Goal: Use online tool/utility: Utilize a website feature to perform a specific function

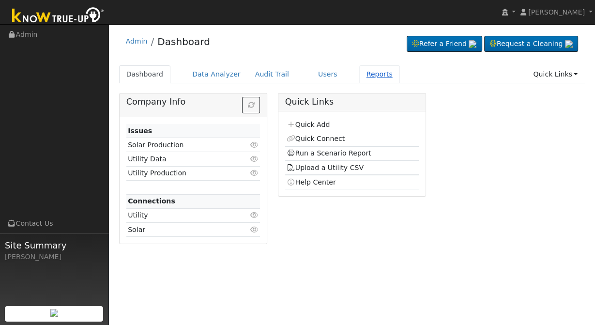
click at [359, 74] on link "Reports" at bounding box center [379, 74] width 41 height 18
click at [359, 75] on link "Reports" at bounding box center [379, 74] width 41 height 18
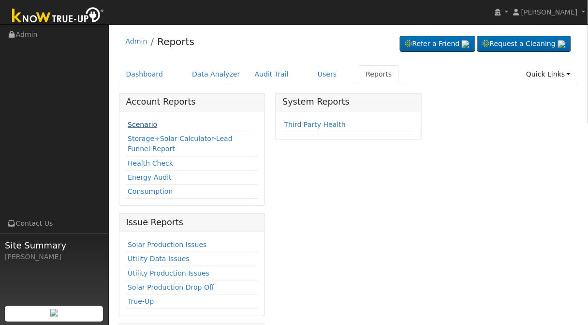
click at [146, 126] on link "Scenario" at bounding box center [143, 124] width 30 height 8
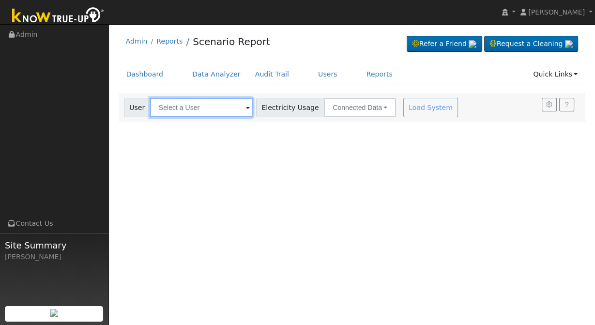
click at [211, 114] on input "text" at bounding box center [201, 107] width 103 height 19
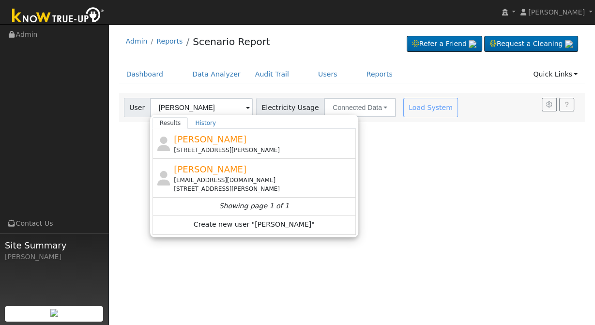
click at [226, 137] on div "justin Smit 1365 West Big Sandy Road, Fresno, CA 93711" at bounding box center [263, 144] width 179 height 22
type input "justin Smit"
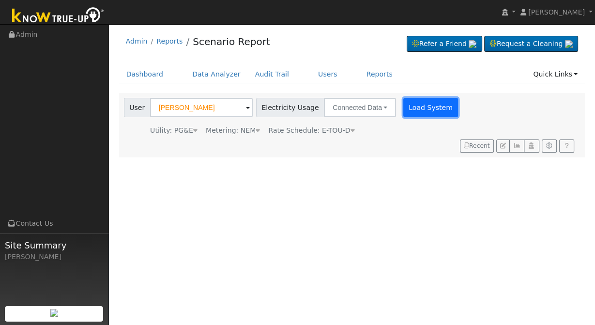
click at [418, 103] on button "Load System" at bounding box center [430, 107] width 55 height 19
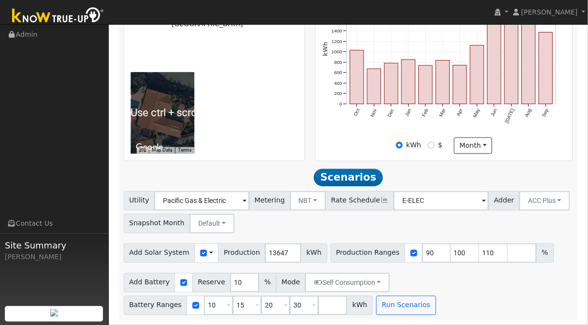
scroll to position [315, 0]
click at [269, 252] on input "13647" at bounding box center [283, 252] width 36 height 19
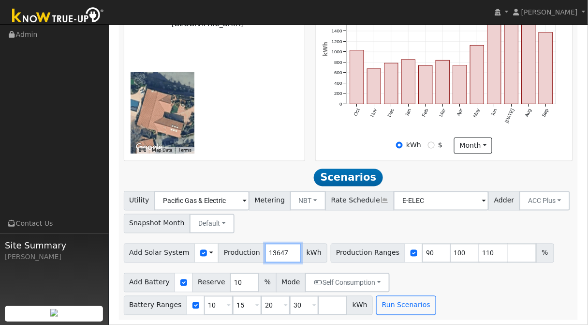
click at [269, 252] on input "13647" at bounding box center [283, 252] width 36 height 19
type input "17802"
click at [422, 254] on input "90" at bounding box center [436, 252] width 29 height 19
type input "100"
type input "110"
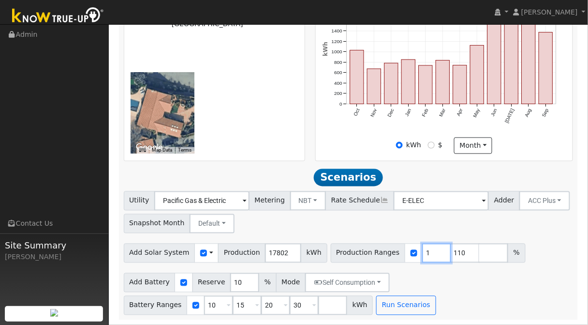
type input "110"
type input "1"
type input "100"
click at [212, 306] on input "10" at bounding box center [218, 305] width 29 height 19
type input "15"
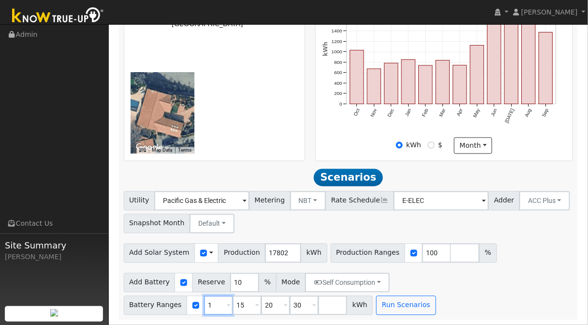
type input "20"
type input "30"
type input "20"
type input "30"
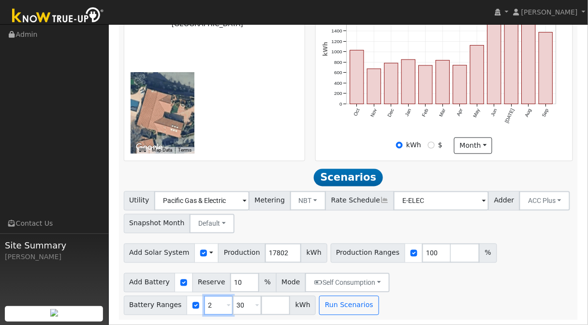
type input "30"
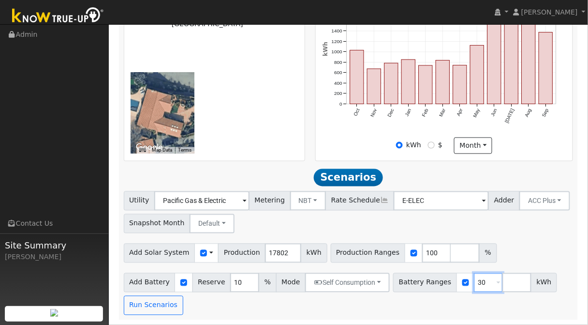
type input "3"
type input "20"
click at [144, 313] on button "Run Scenarios" at bounding box center [154, 305] width 60 height 19
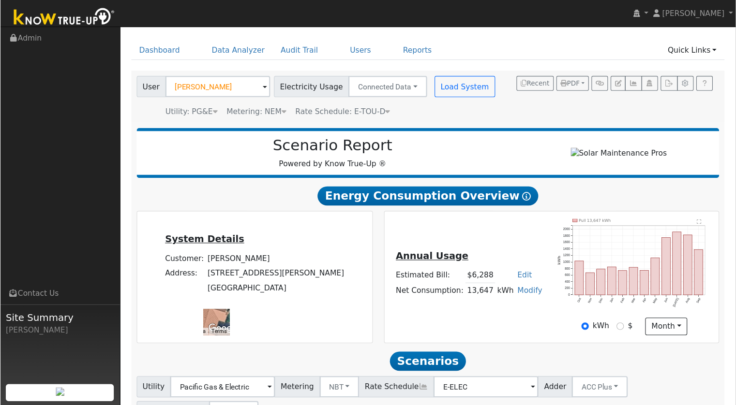
scroll to position [29, 0]
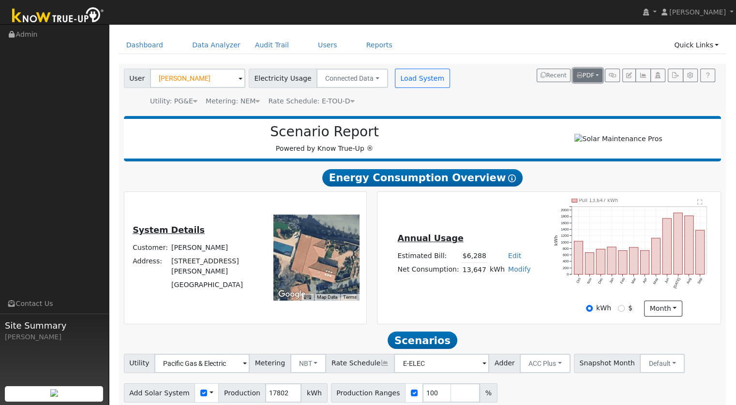
click at [594, 73] on button "PDF" at bounding box center [588, 76] width 30 height 14
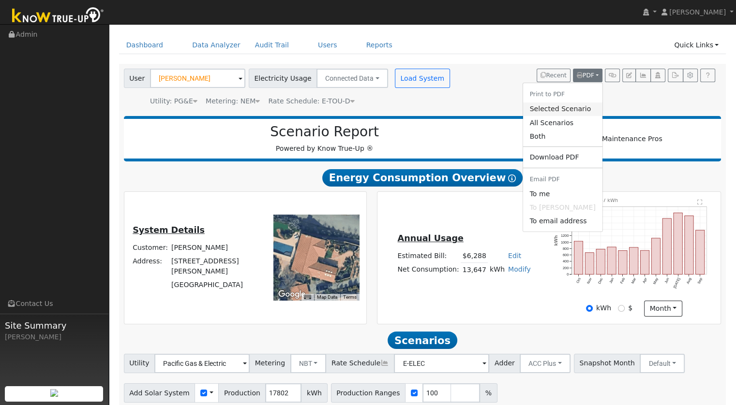
click at [577, 111] on link "Selected Scenario" at bounding box center [561, 110] width 79 height 14
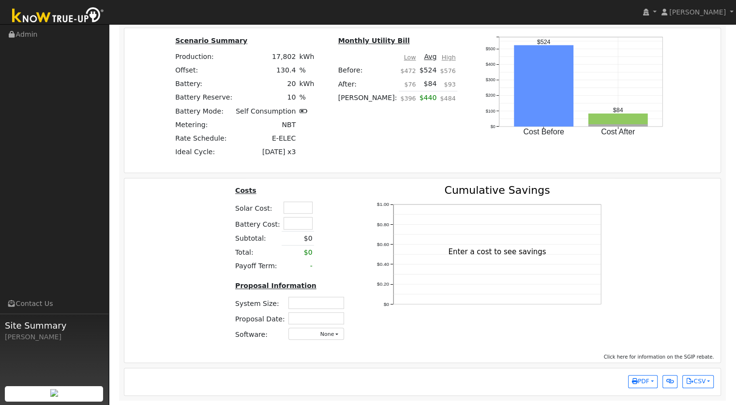
scroll to position [704, 0]
click at [294, 210] on input "text" at bounding box center [298, 207] width 29 height 12
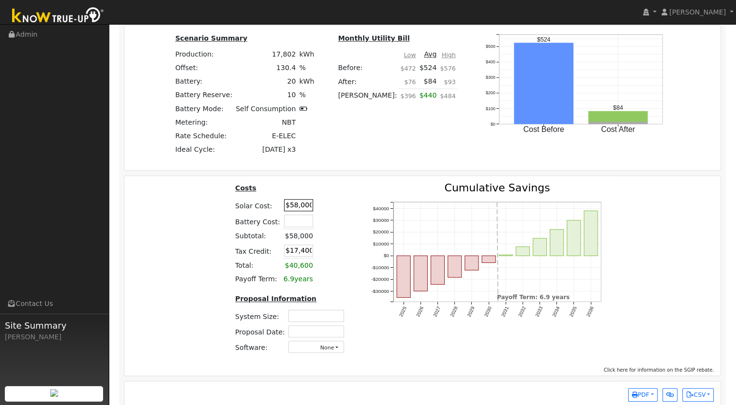
click at [295, 209] on input "$58,000" at bounding box center [298, 205] width 29 height 12
type input "$57,000"
type input "$17,100"
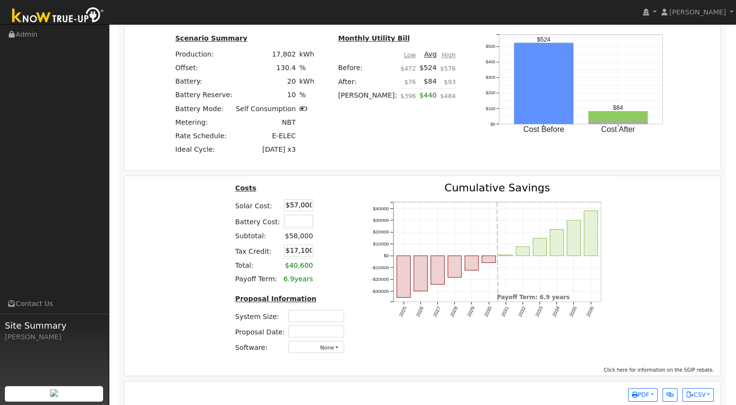
click at [328, 222] on table "Costs Solar Cost: $57,000 Battery Cost: Subtotal: $58,000 Tax Credit: $17,100 T…" at bounding box center [292, 235] width 116 height 104
click at [291, 207] on input "$57,000" at bounding box center [298, 205] width 29 height 12
type input "$43,000"
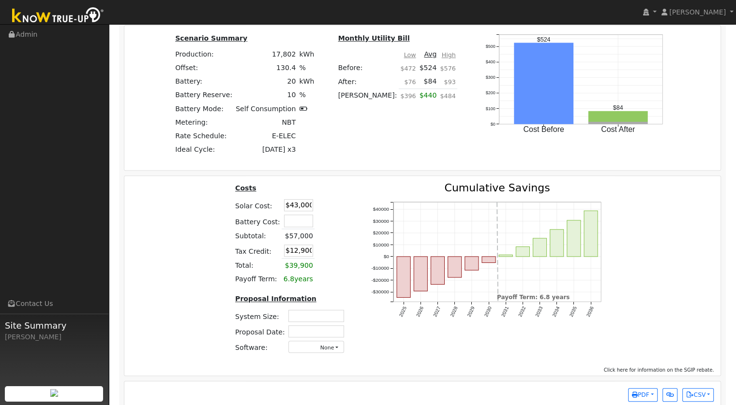
click at [349, 226] on div "Costs Solar Cost: $43,000 Battery Cost: Subtotal: $57,000 Tax Credit: $12,900 T…" at bounding box center [291, 272] width 136 height 179
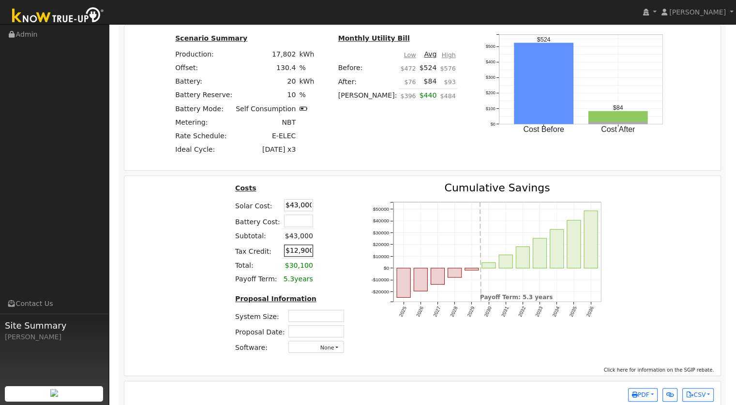
click at [298, 255] on input "$12,900" at bounding box center [298, 251] width 29 height 12
type input "$0"
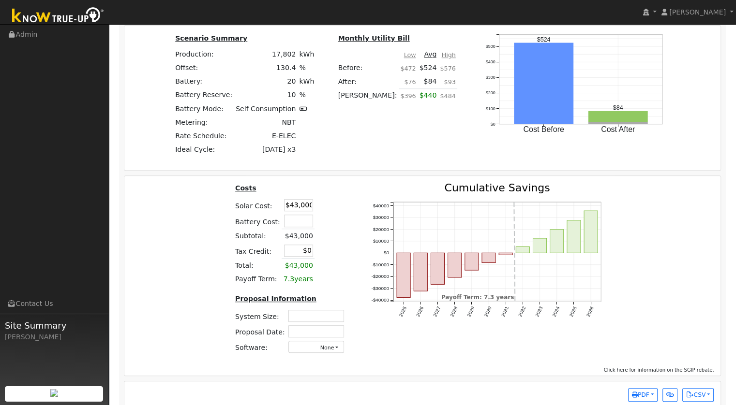
click at [362, 254] on div "2025 2026 2027 2028 2029 2030 2031 2032 2033 2034 2035 2036 -$40000 -$30000 -$2…" at bounding box center [490, 272] width 262 height 179
